Goal: Task Accomplishment & Management: Use online tool/utility

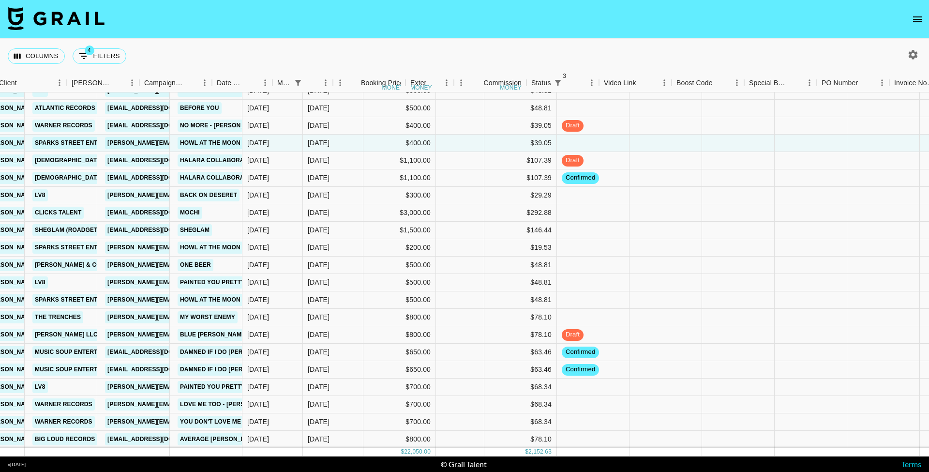
scroll to position [181, 368]
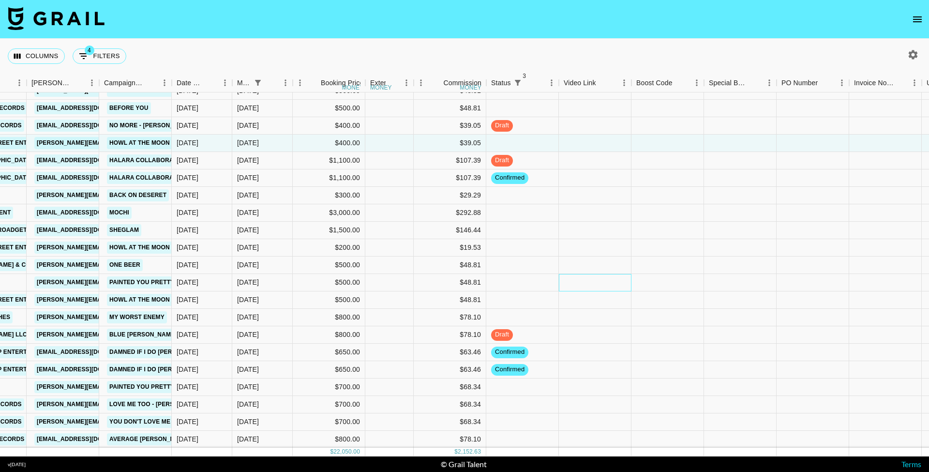
click at [600, 284] on div at bounding box center [595, 282] width 73 height 17
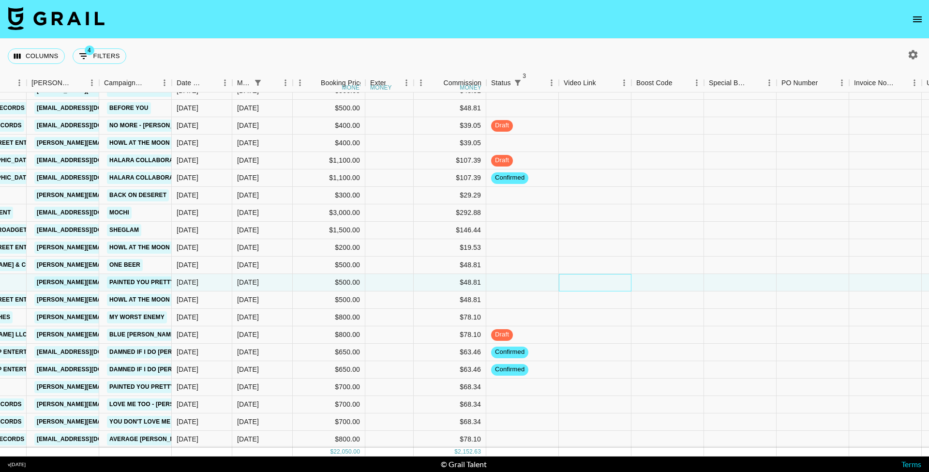
click at [600, 284] on div at bounding box center [595, 282] width 73 height 17
type input "[URL][DOMAIN_NAME]"
click at [678, 277] on div at bounding box center [667, 282] width 73 height 17
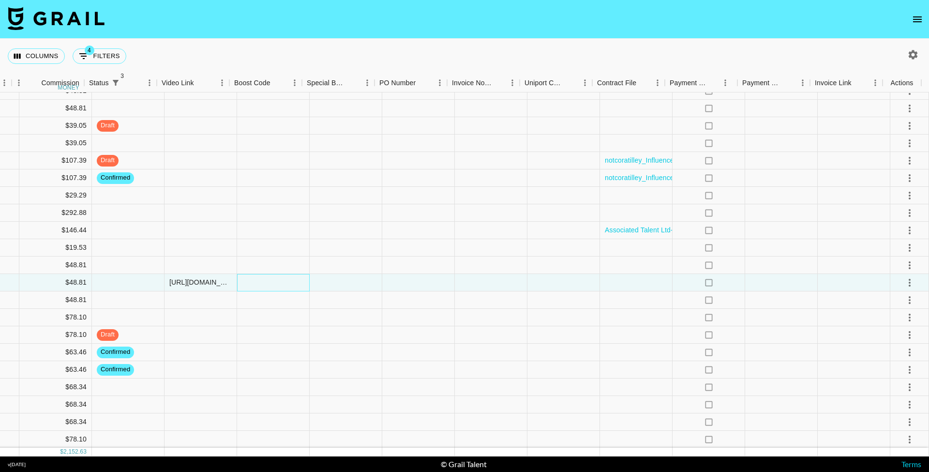
scroll to position [181, 769]
click at [906, 286] on icon "select merge strategy" at bounding box center [910, 283] width 12 height 12
click at [898, 380] on li "Approve" at bounding box center [897, 372] width 63 height 17
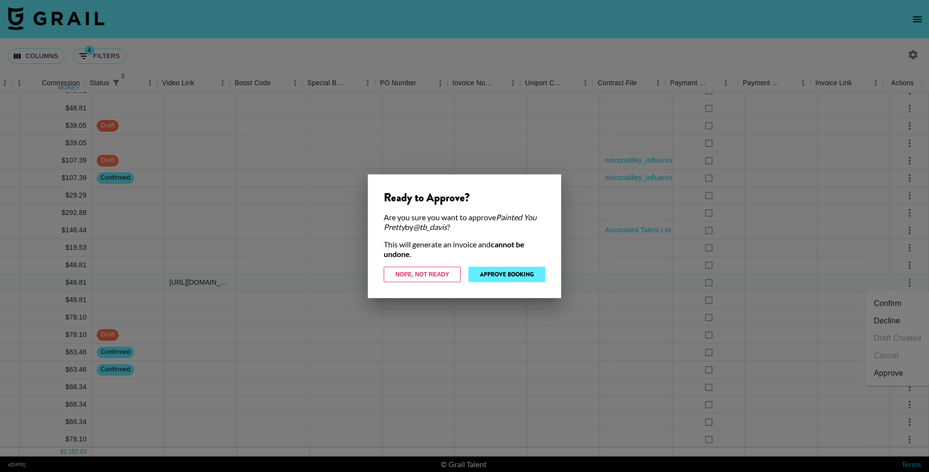
click at [508, 278] on button "Approve Booking" at bounding box center [506, 274] width 77 height 15
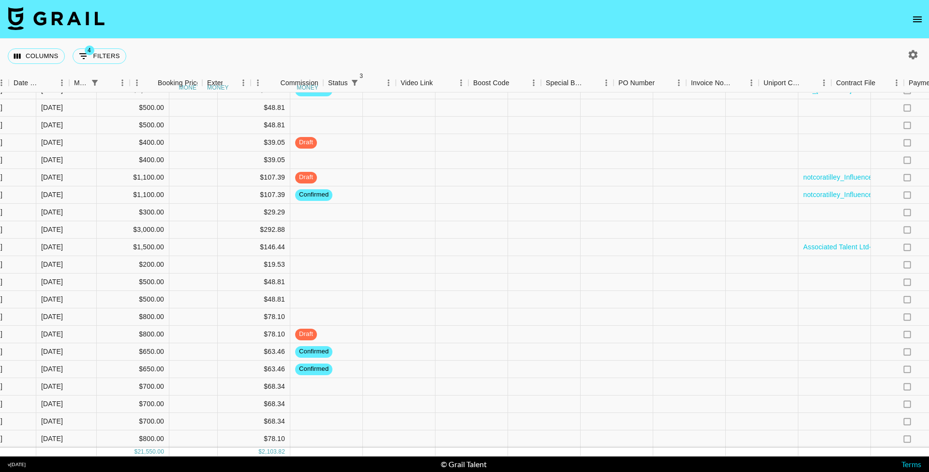
scroll to position [171, 619]
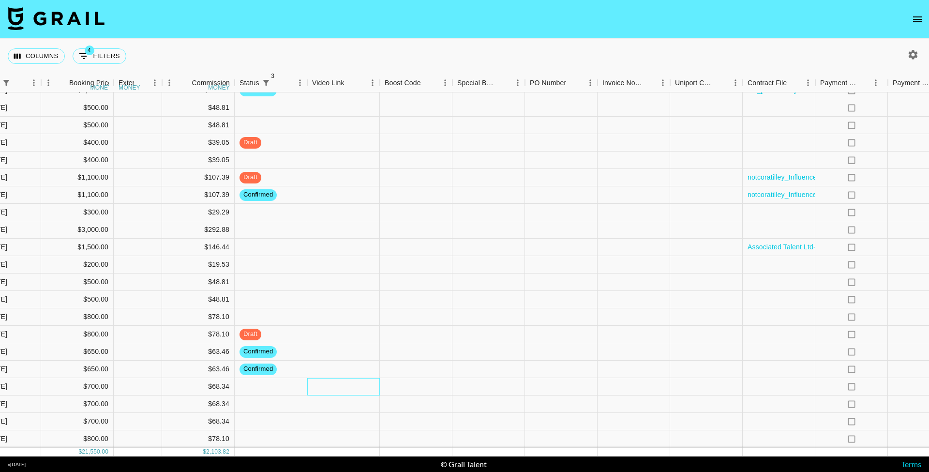
click at [354, 379] on div at bounding box center [343, 386] width 73 height 17
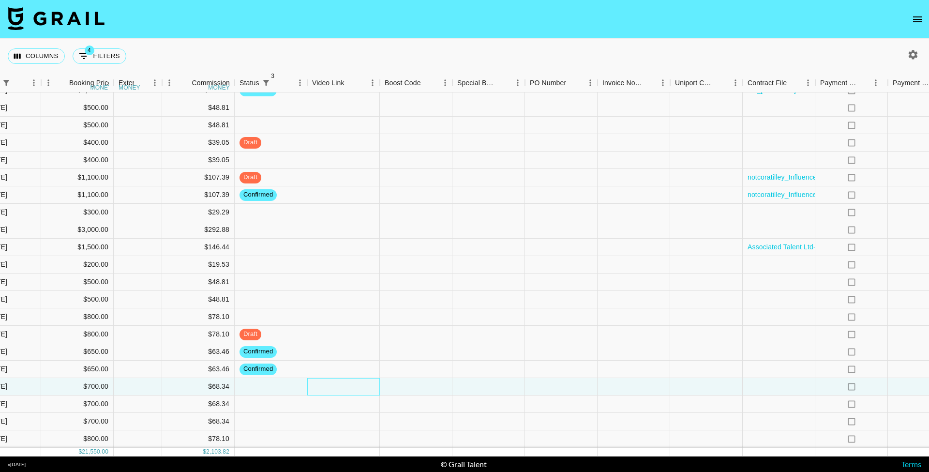
click at [354, 379] on div at bounding box center [343, 386] width 73 height 17
type input "[URL][DOMAIN_NAME]"
click at [414, 382] on div at bounding box center [416, 386] width 73 height 17
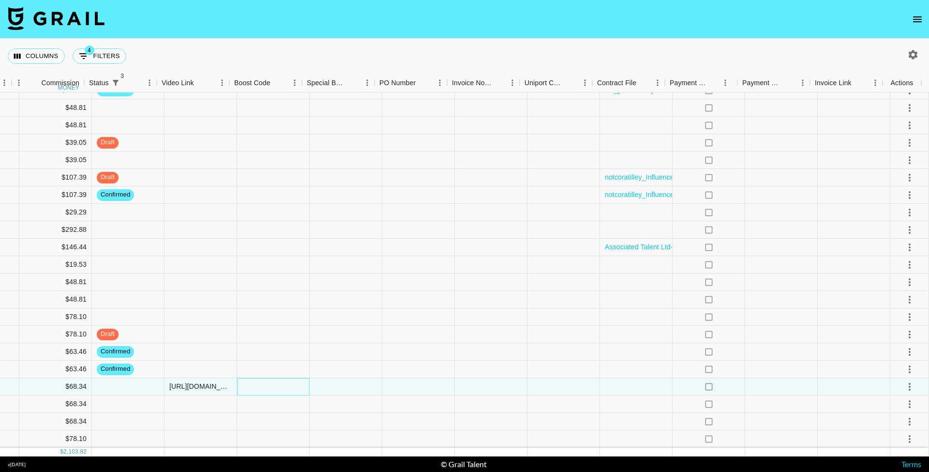
scroll to position [171, 769]
click at [907, 381] on icon "select merge strategy" at bounding box center [910, 387] width 12 height 12
click at [889, 363] on div "Approve" at bounding box center [889, 359] width 30 height 12
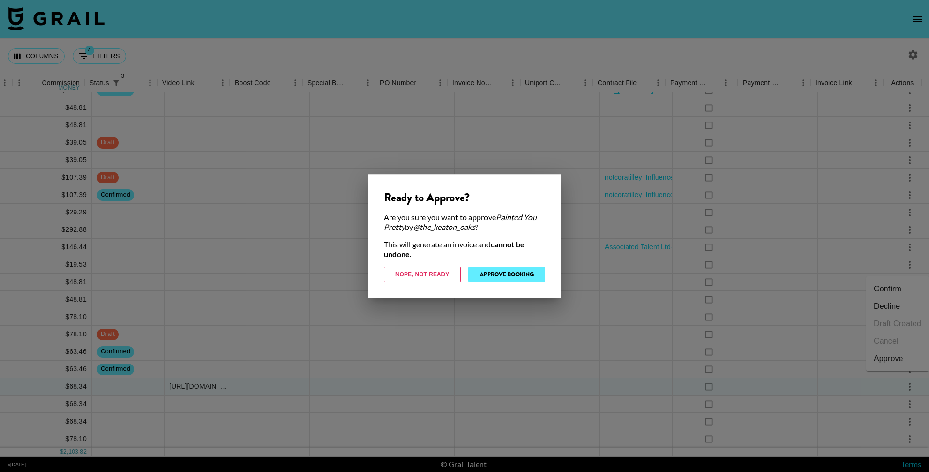
click at [512, 278] on button "Approve Booking" at bounding box center [506, 274] width 77 height 15
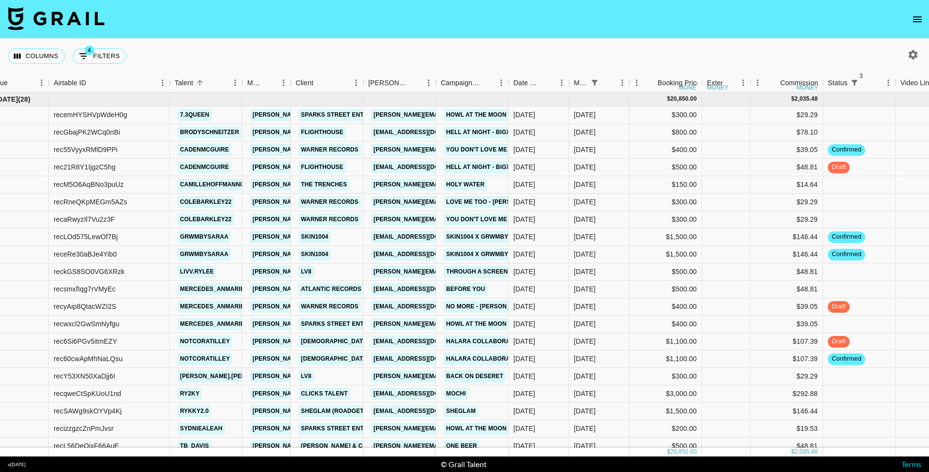
scroll to position [0, 31]
click at [104, 57] on button "4 Filters" at bounding box center [100, 55] width 54 height 15
select select "status"
select select "not"
select select "cancelled"
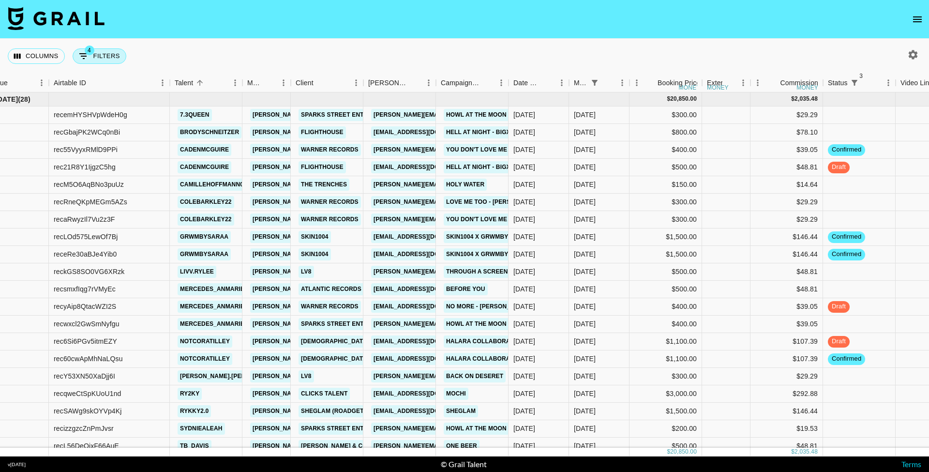
select select "status"
select select "not"
select select "declined"
select select "status"
select select "not"
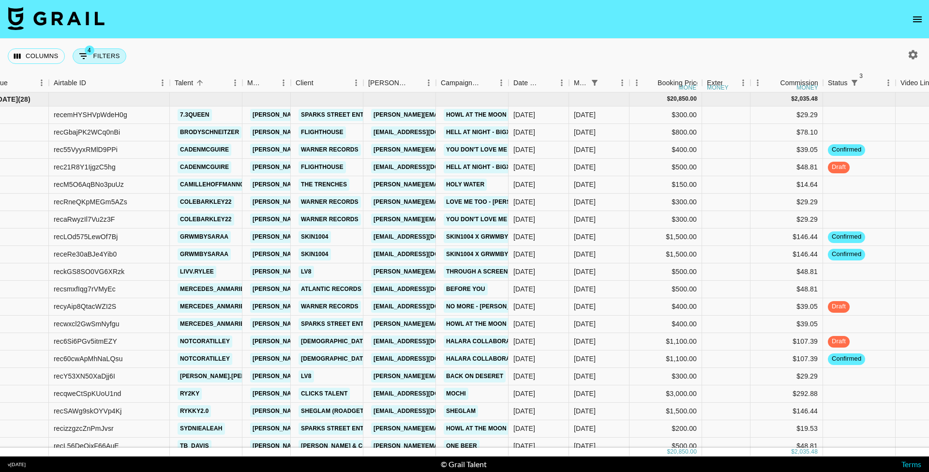
select select "approved"
select select "monthDue2"
select select "[DATE]"
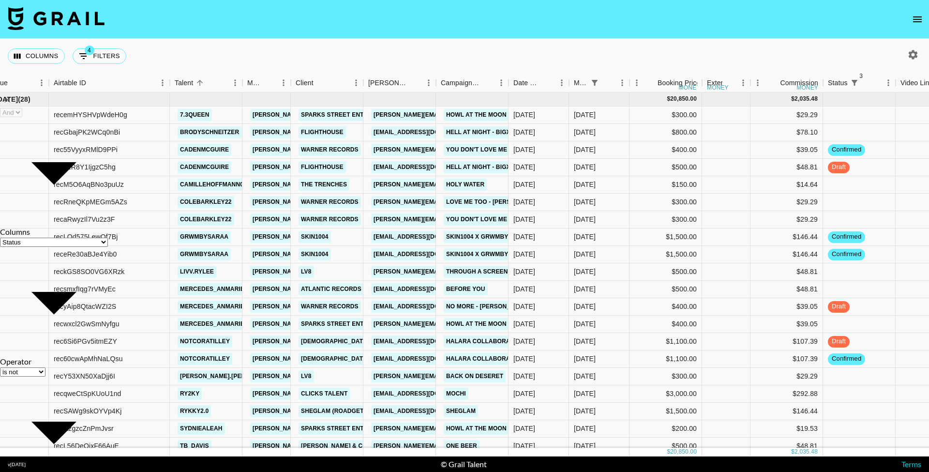
select select "is"
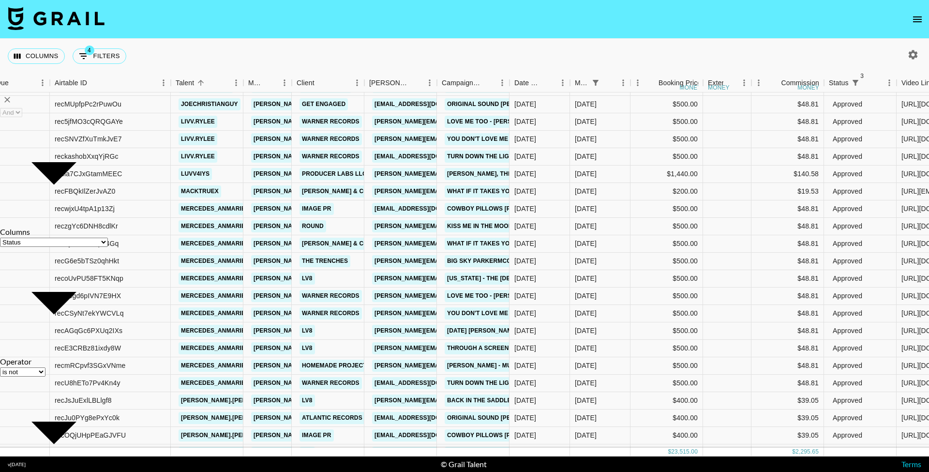
scroll to position [205, 30]
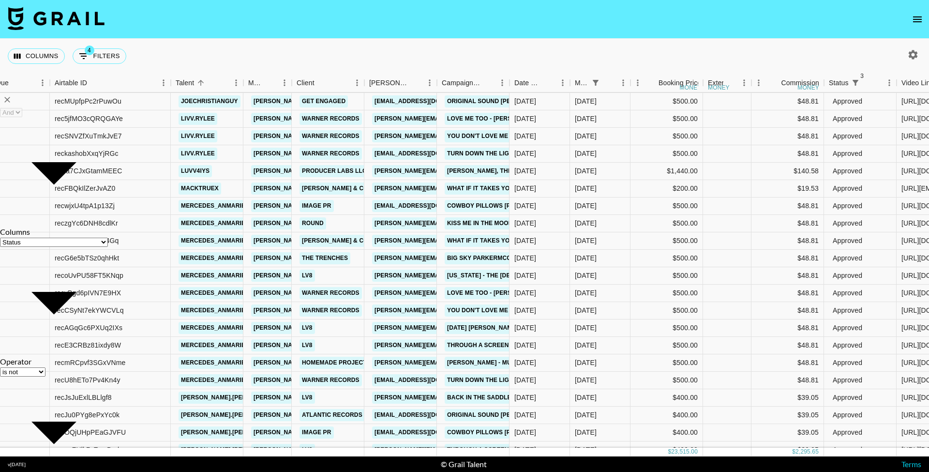
select select "[DATE]"
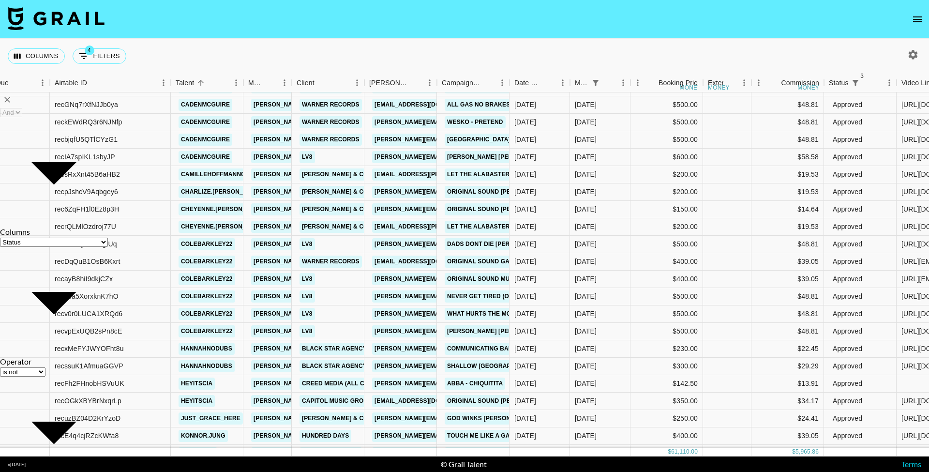
click at [354, 46] on div "Columns 4 Filters + Booking" at bounding box center [464, 56] width 929 height 35
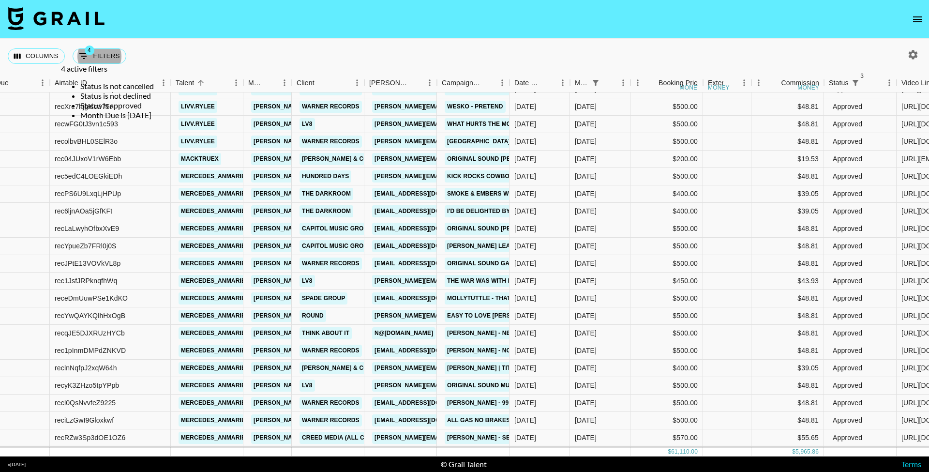
scroll to position [610, 30]
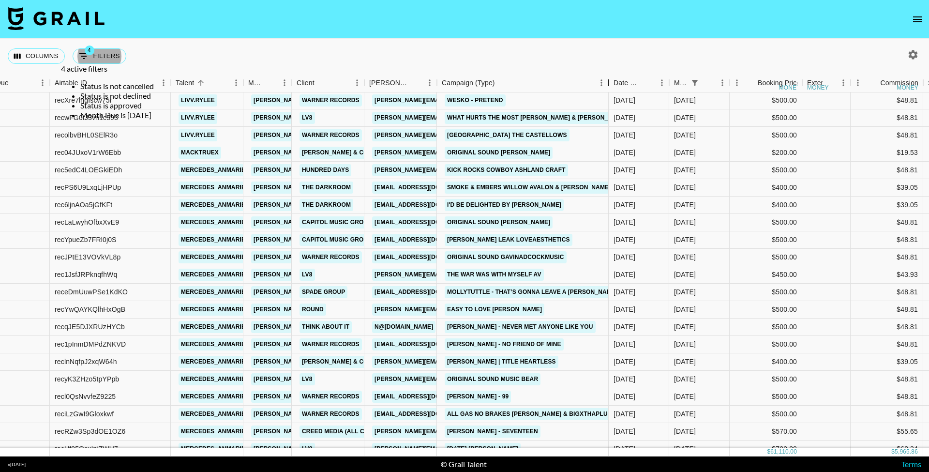
drag, startPoint x: 510, startPoint y: 80, endPoint x: 609, endPoint y: 87, distance: 99.4
click at [609, 87] on div "Campaign (Type)" at bounding box center [609, 83] width 12 height 19
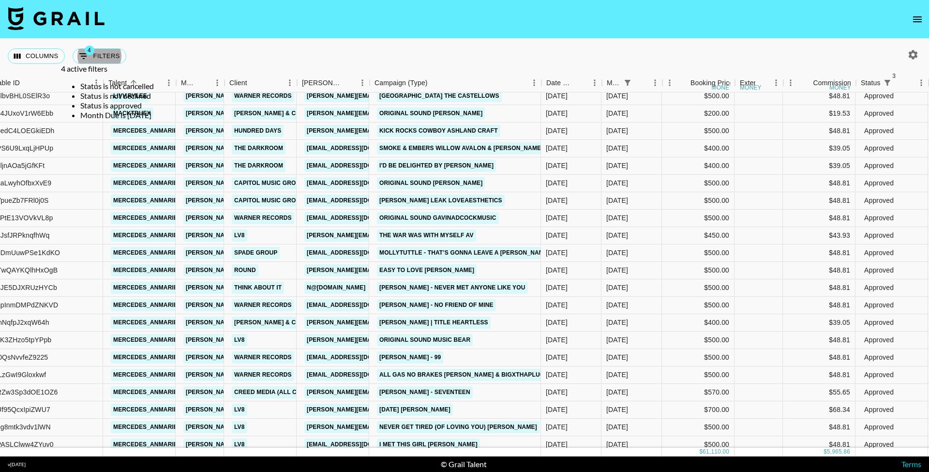
scroll to position [649, 95]
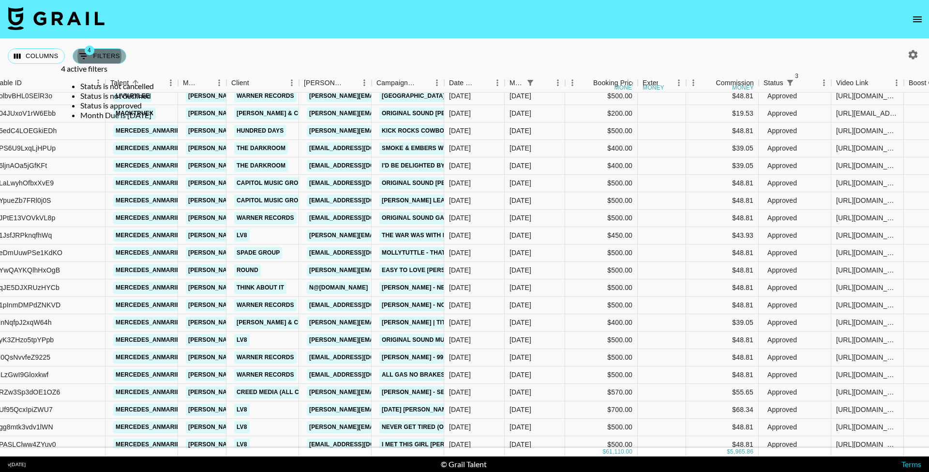
click at [113, 52] on button "4 Filters" at bounding box center [100, 55] width 54 height 15
select select "status"
select select "not"
select select "cancelled"
select select "status"
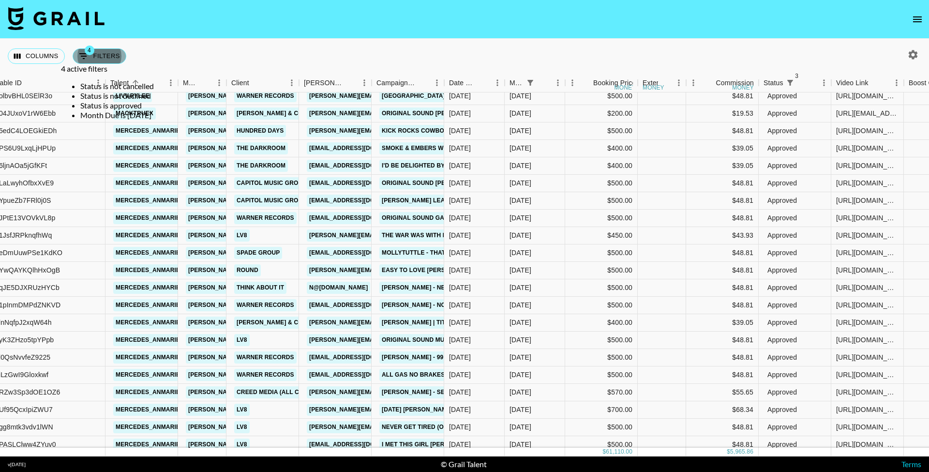
select select "not"
select select "declined"
select select "status"
select select "approved"
select select "monthDue2"
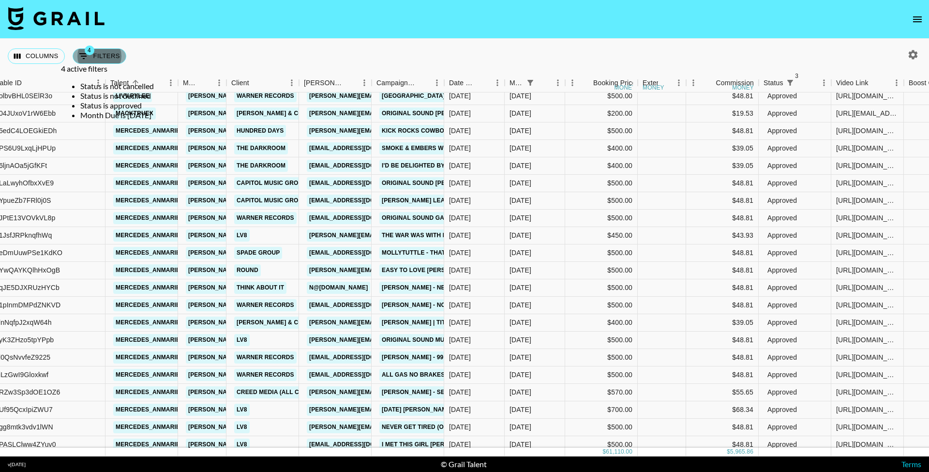
select select "[DATE]"
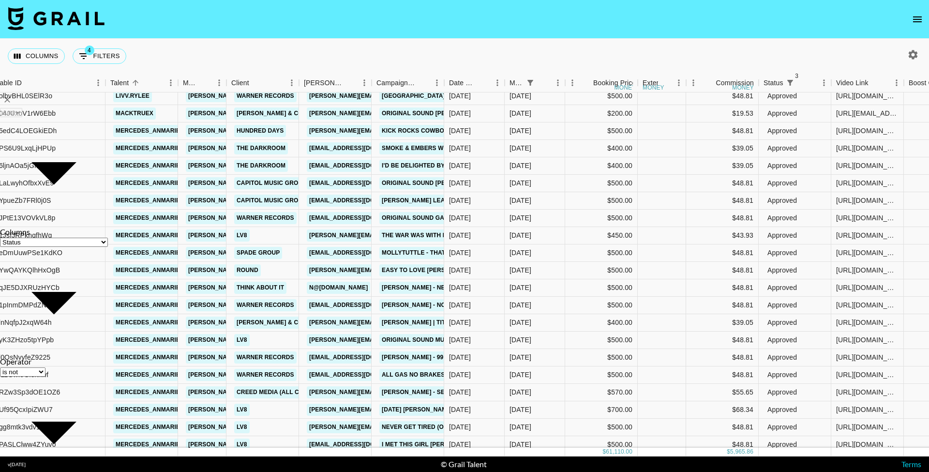
select select "not"
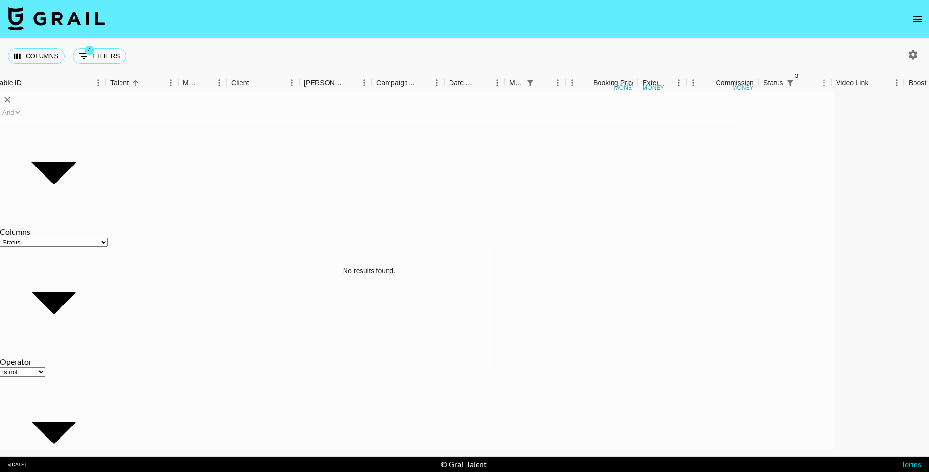
select select "[DATE]"
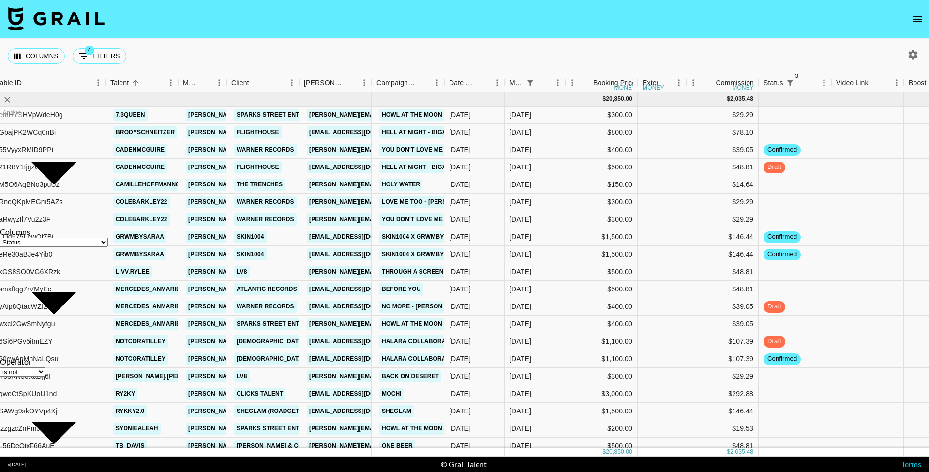
click at [263, 22] on nav at bounding box center [464, 19] width 929 height 39
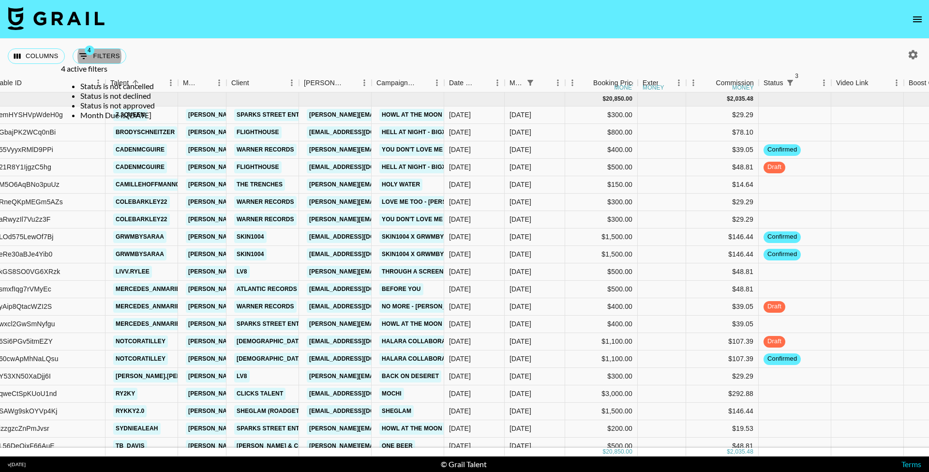
scroll to position [0, 0]
